Goal: Navigation & Orientation: Find specific page/section

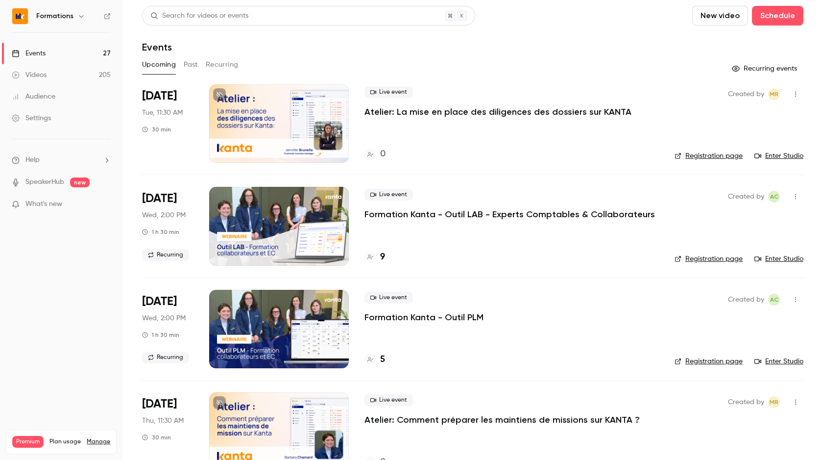
click at [79, 17] on icon "button" at bounding box center [81, 16] width 4 height 2
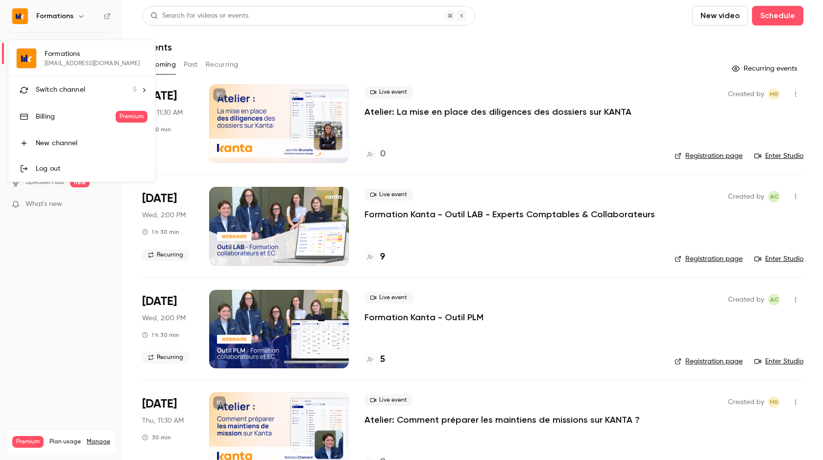
click at [78, 89] on span "Switch channel" at bounding box center [61, 90] width 50 height 10
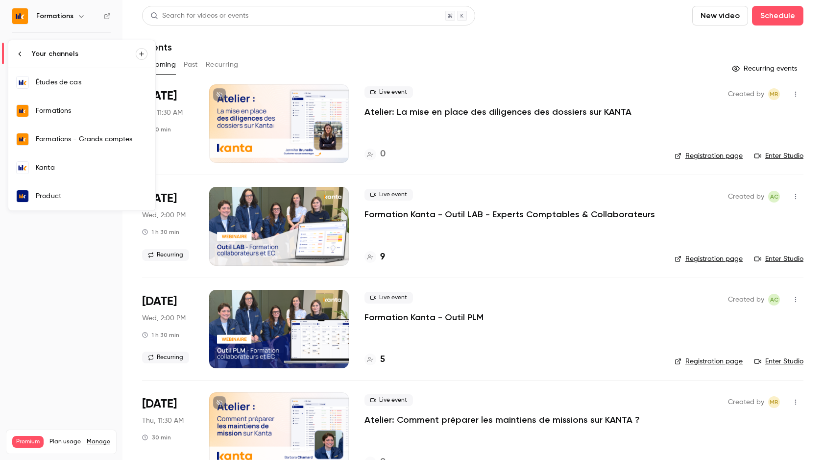
click at [78, 168] on div "Kanta" at bounding box center [92, 168] width 112 height 10
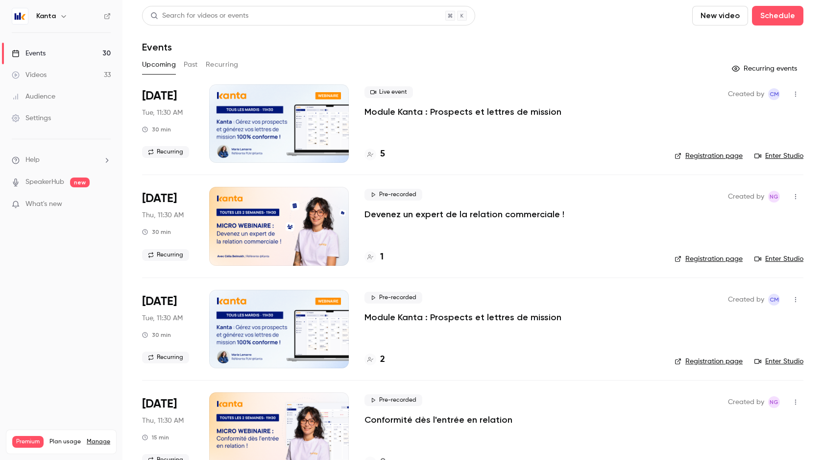
click at [388, 111] on p "Module Kanta : Prospects et lettres de mission" at bounding box center [463, 112] width 197 height 12
click at [786, 159] on link "Enter Studio" at bounding box center [779, 156] width 49 height 10
